Goal: Transaction & Acquisition: Subscribe to service/newsletter

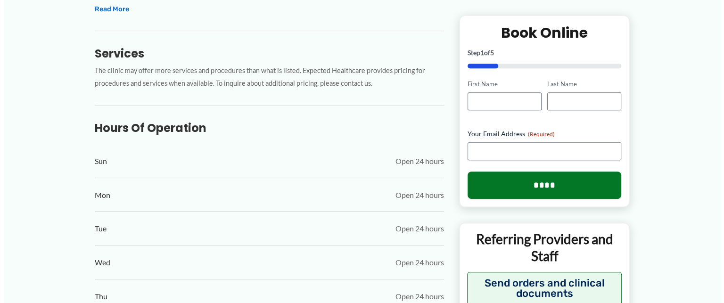
scroll to position [613, 0]
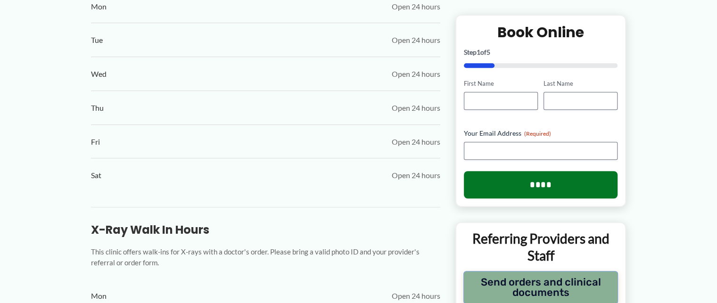
click at [586, 281] on button "Send orders and clinical documents" at bounding box center [540, 287] width 155 height 33
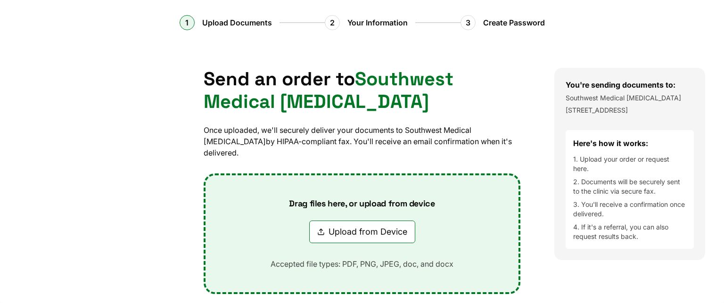
scroll to position [0, 0]
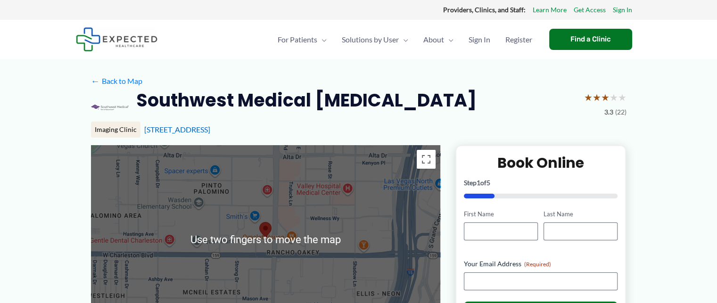
scroll to position [3, 0]
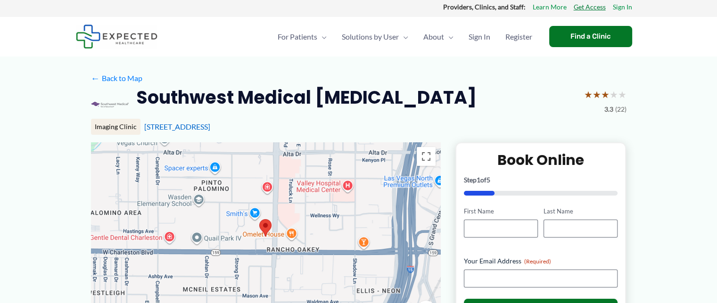
click at [590, 7] on link "Get Access" at bounding box center [590, 7] width 32 height 12
